Goal: Task Accomplishment & Management: Manage account settings

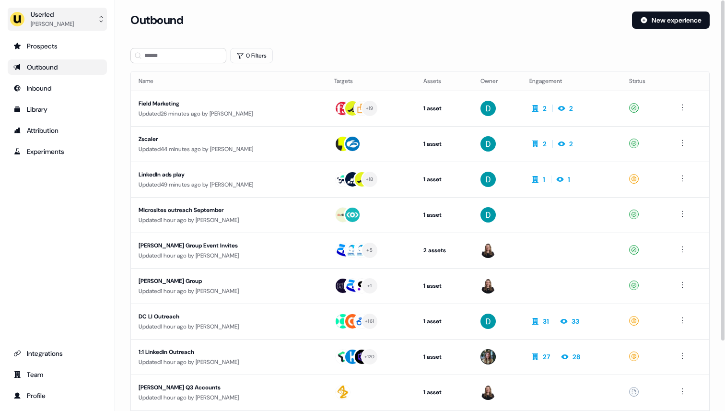
click at [47, 26] on div "[PERSON_NAME]" at bounding box center [52, 24] width 43 height 10
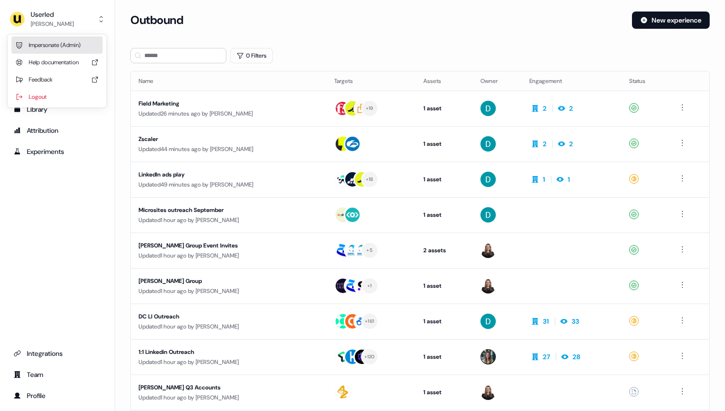
click at [58, 39] on div "Impersonate (Admin)" at bounding box center [57, 44] width 91 height 17
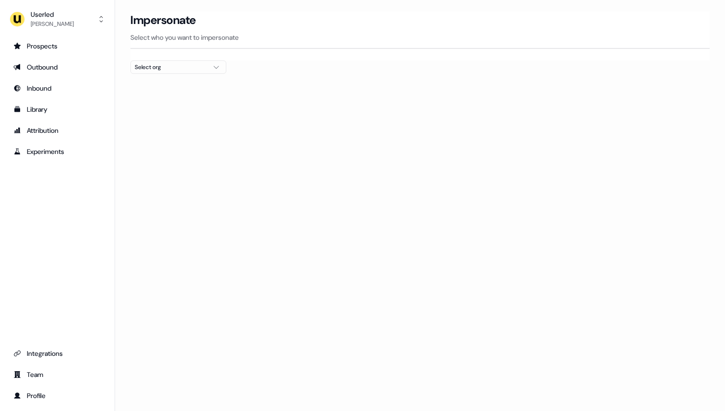
click at [168, 65] on div "Select org" at bounding box center [171, 67] width 72 height 10
type input "****"
click at [170, 102] on div "Beavr" at bounding box center [178, 101] width 95 height 15
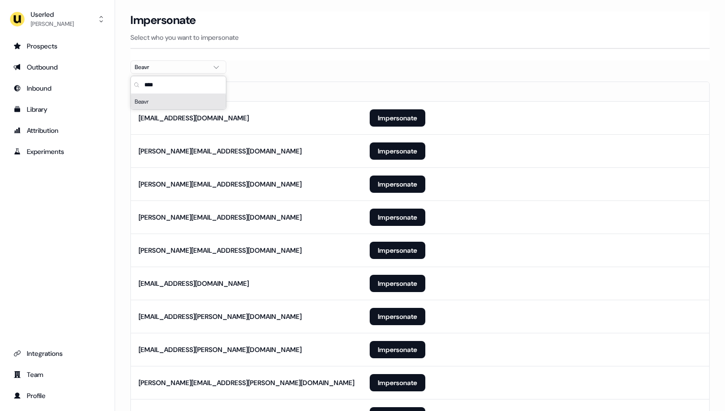
click at [327, 51] on div "Impersonate Select who you want to impersonate" at bounding box center [419, 36] width 579 height 49
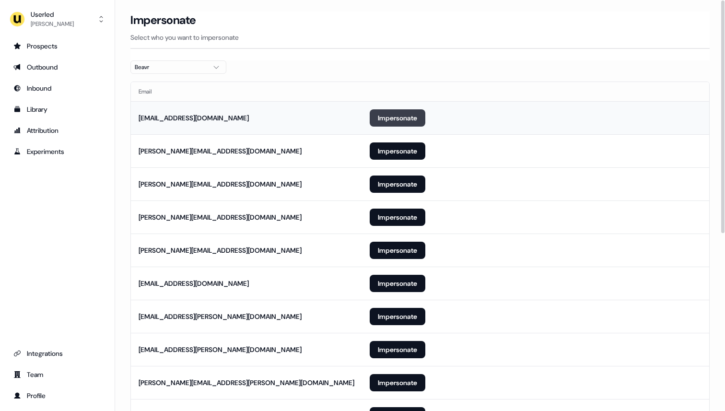
click at [403, 113] on button "Impersonate" at bounding box center [397, 117] width 56 height 17
